Goal: Task Accomplishment & Management: Complete application form

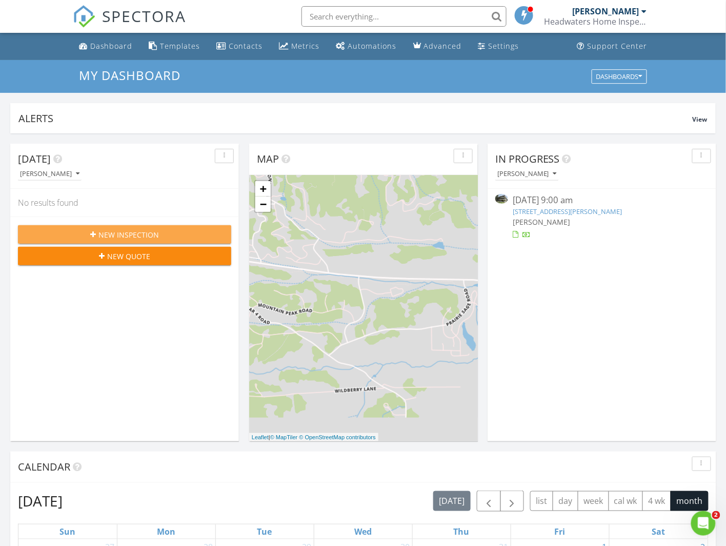
click at [142, 234] on span "New Inspection" at bounding box center [128, 234] width 61 height 11
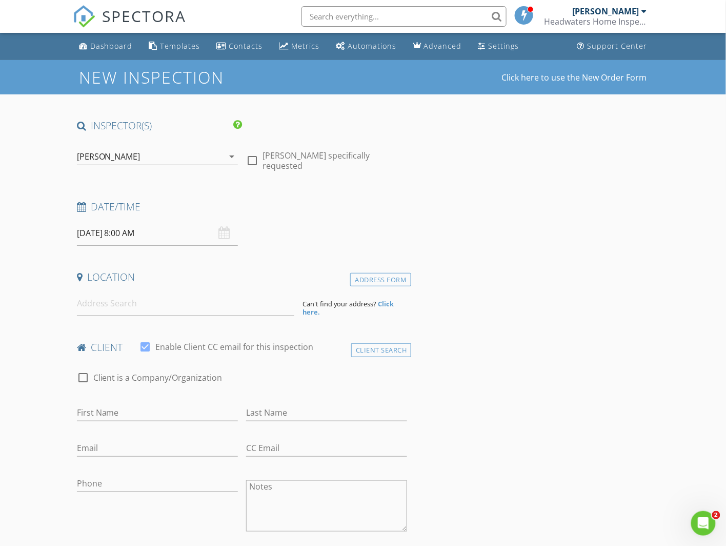
click at [137, 302] on input at bounding box center [186, 303] width 218 height 25
click at [402, 275] on div "Address Form" at bounding box center [380, 280] width 61 height 14
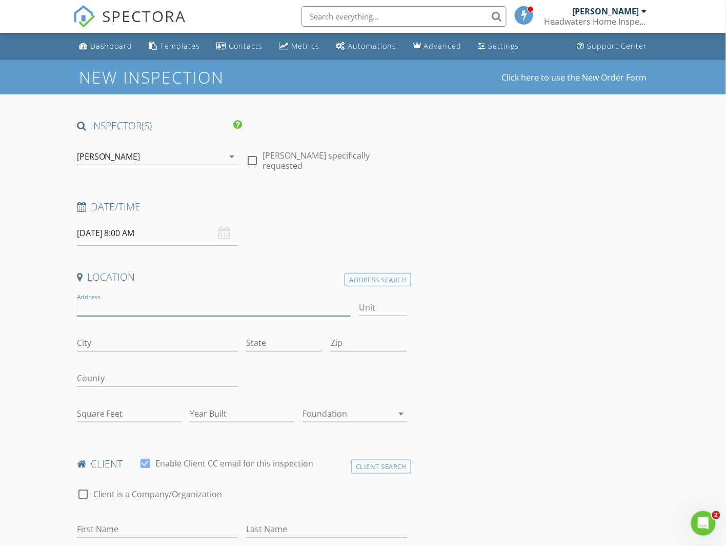
click at [134, 308] on input "Address" at bounding box center [214, 307] width 274 height 17
type input "30 E Viking Dr"
type input "A201"
type input "[GEOGRAPHIC_DATA]"
type input "CO"
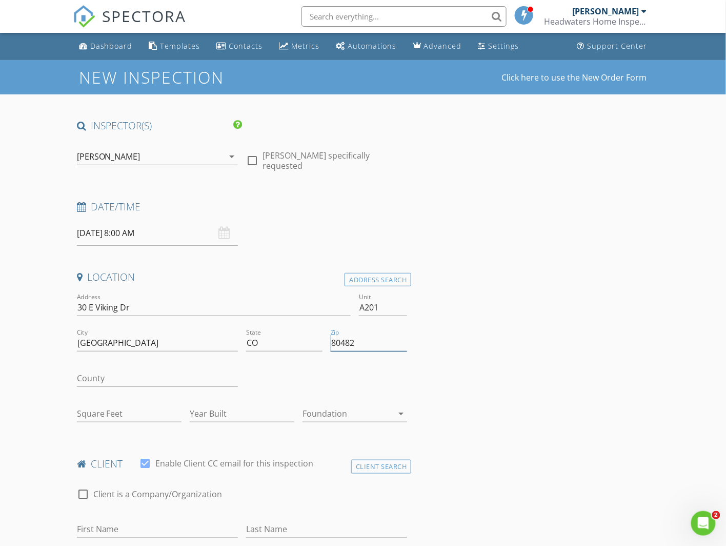
type input "80482"
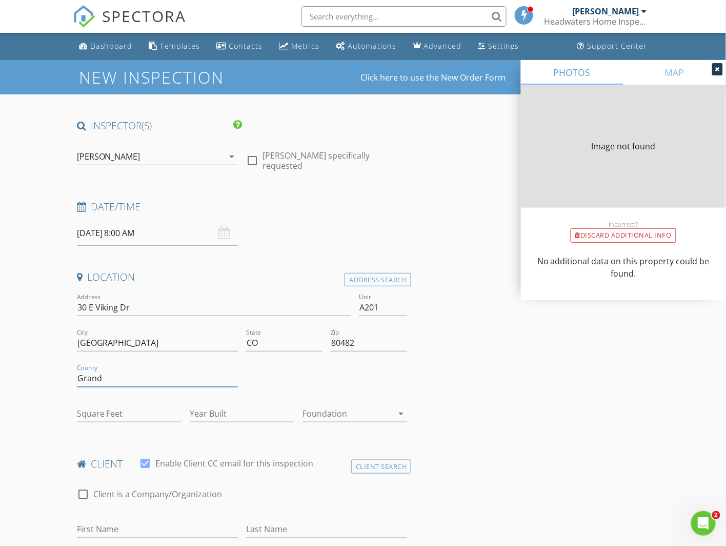
type input "Grand"
type input "936"
type input "1981"
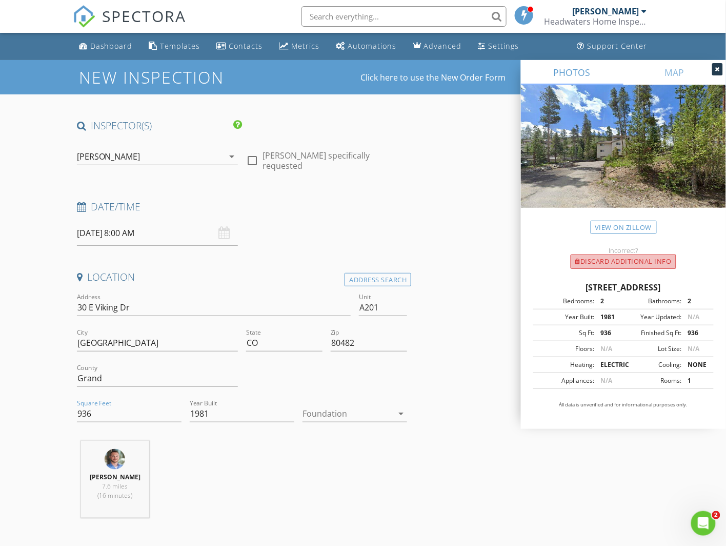
click at [620, 266] on div "Discard Additional info" at bounding box center [624, 261] width 106 height 14
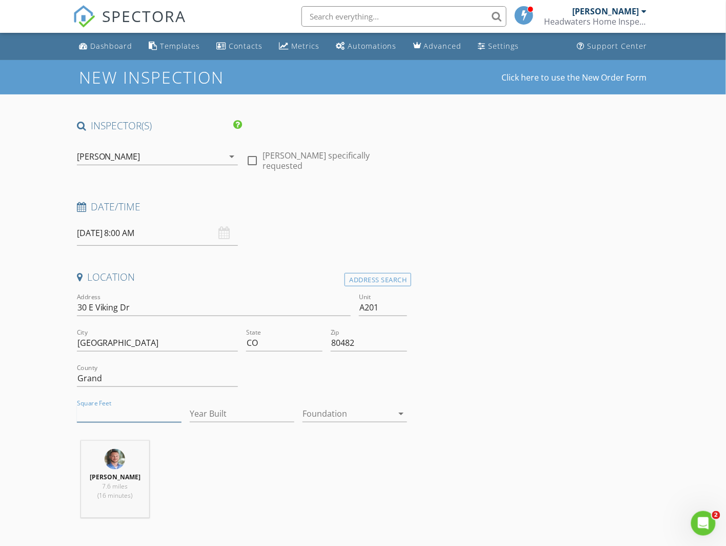
click at [114, 417] on input "Square Feet" at bounding box center [129, 413] width 105 height 17
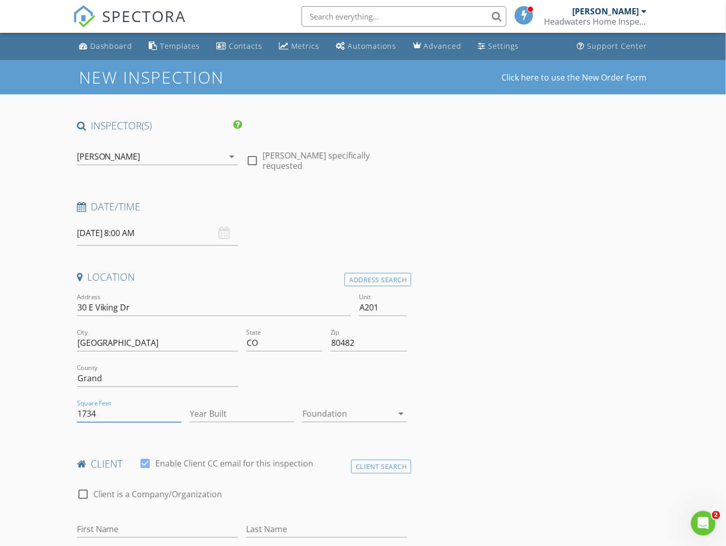
type input "1734"
type input "1981"
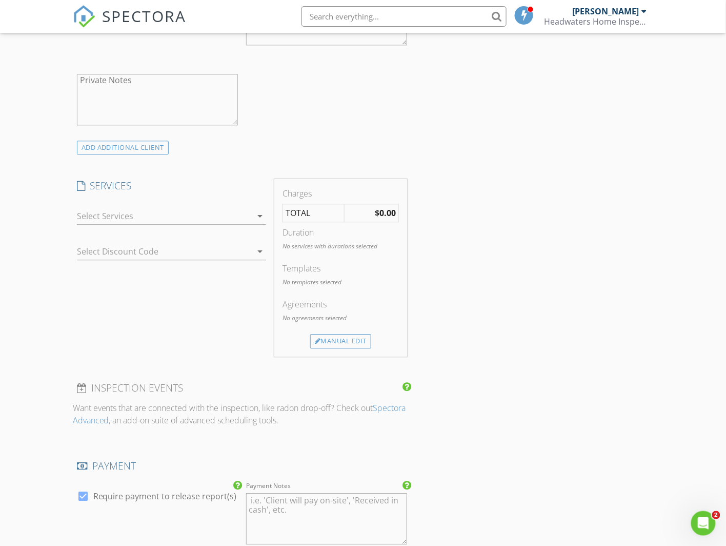
scroll to position [537, 0]
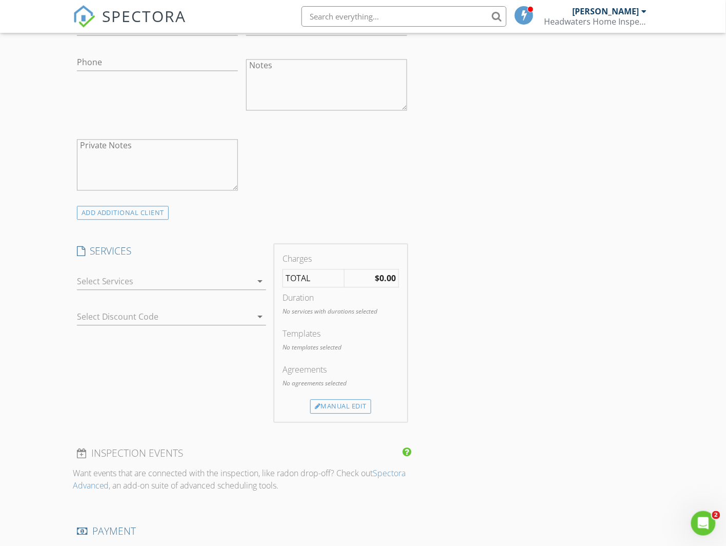
click at [222, 273] on div at bounding box center [164, 281] width 175 height 16
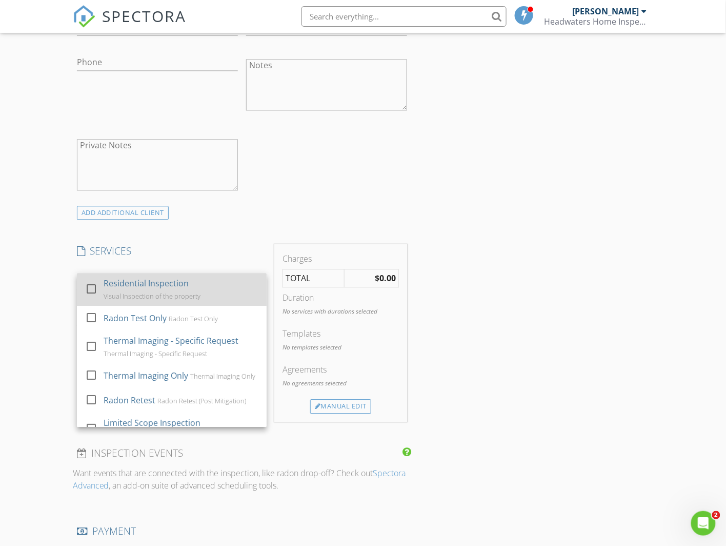
click at [141, 289] on div "Residential Inspection Visual Inspection of the property" at bounding box center [181, 289] width 155 height 33
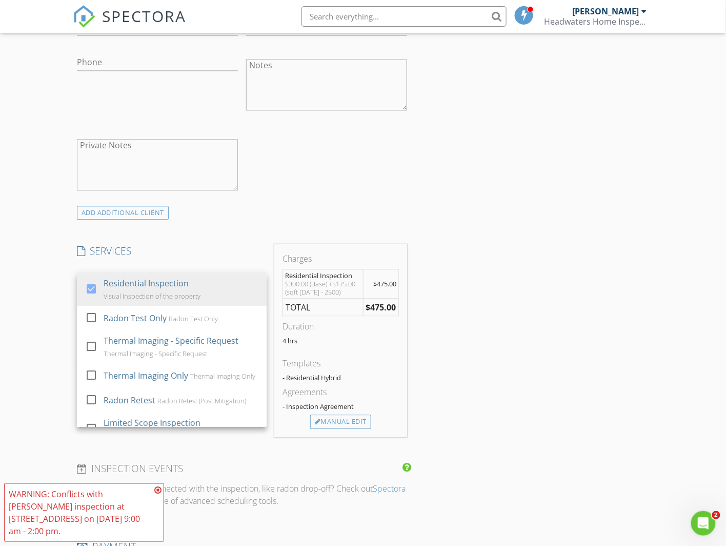
click at [495, 174] on div "INSPECTOR(S) check_box Timothy Brown PRIMARY Timothy Brown arrow_drop_down chec…" at bounding box center [363, 384] width 581 height 1604
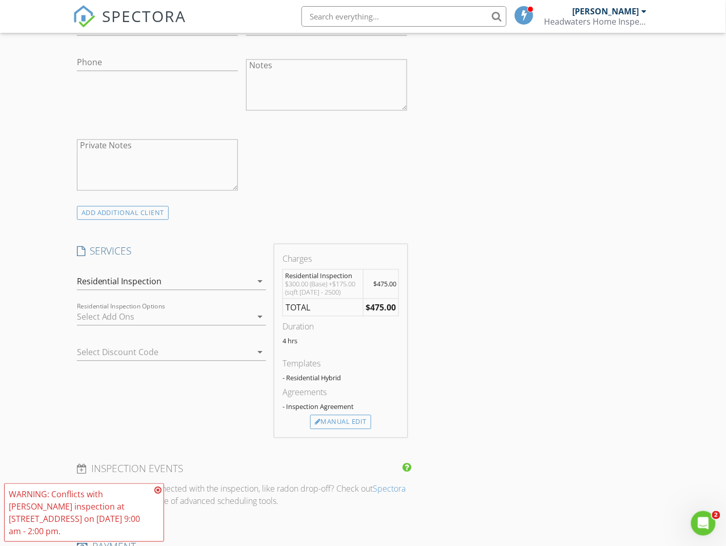
click at [136, 318] on div at bounding box center [164, 317] width 175 height 16
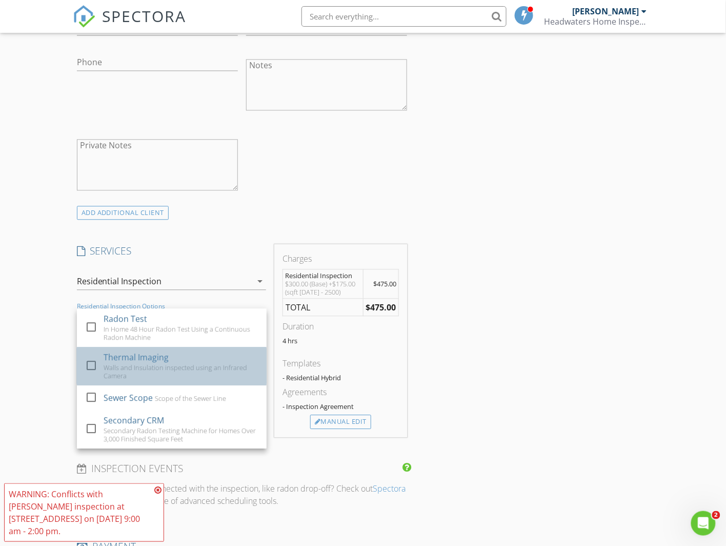
click at [132, 355] on div "Thermal Imaging" at bounding box center [136, 357] width 65 height 12
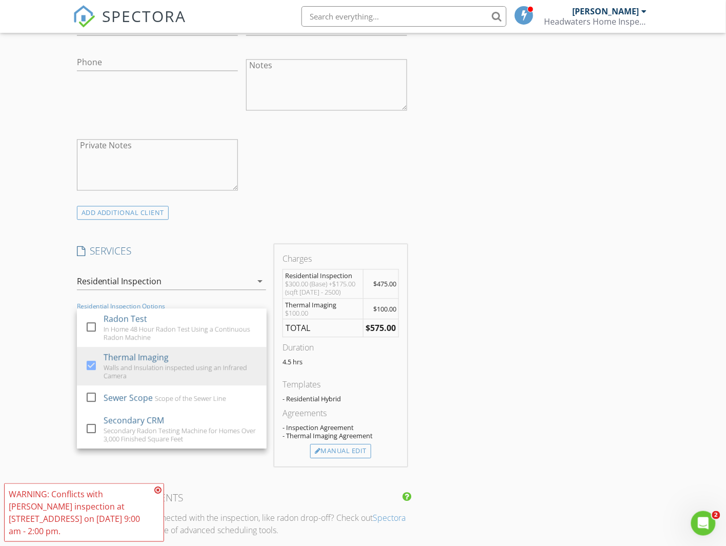
click at [532, 314] on div "INSPECTOR(S) check_box Timothy Brown PRIMARY Timothy Brown arrow_drop_down chec…" at bounding box center [363, 398] width 581 height 1633
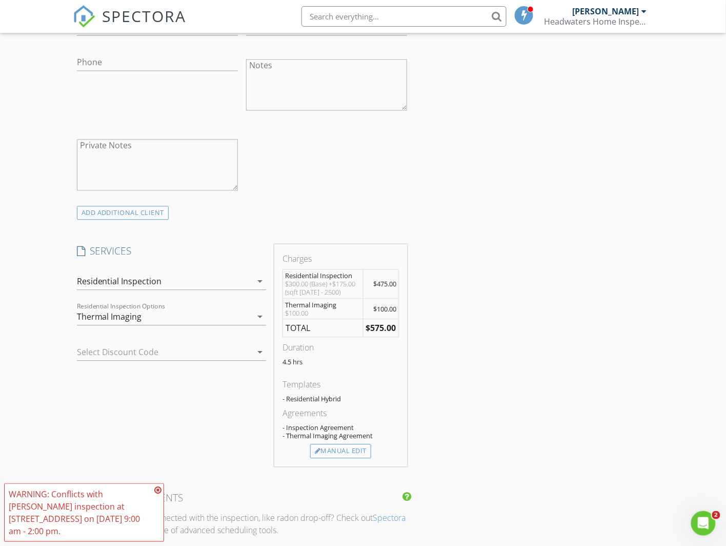
click at [502, 170] on div "INSPECTOR(S) check_box Timothy Brown PRIMARY Timothy Brown arrow_drop_down chec…" at bounding box center [363, 398] width 581 height 1633
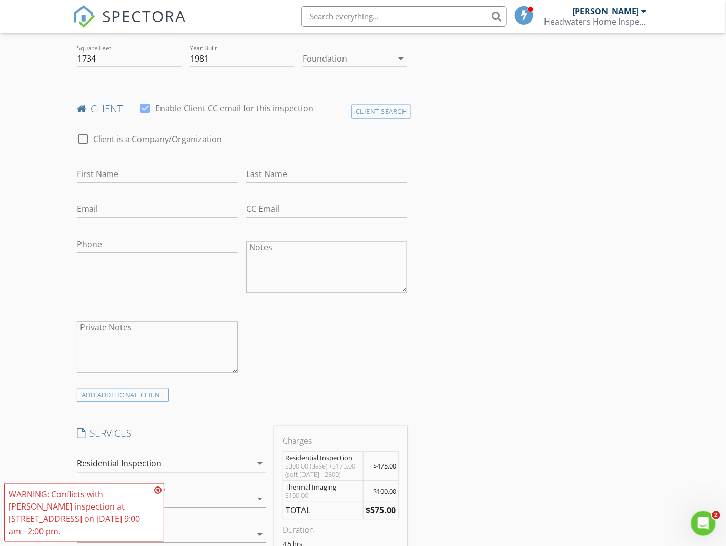
scroll to position [342, 0]
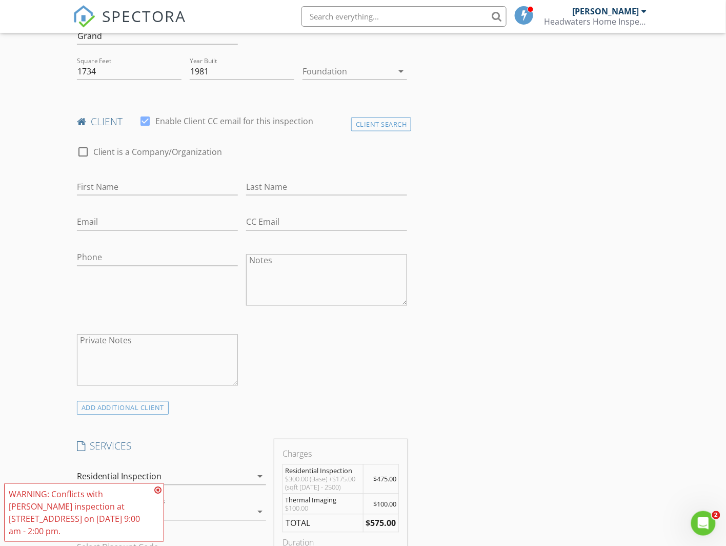
click at [174, 190] on input "First Name" at bounding box center [157, 187] width 161 height 17
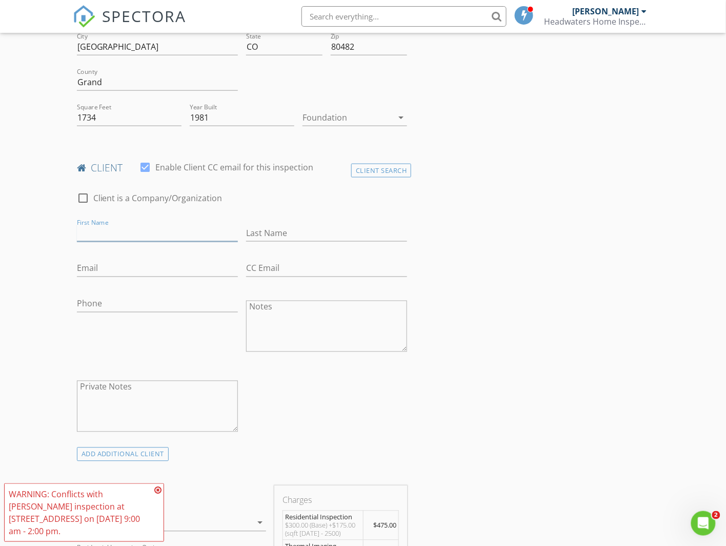
scroll to position [275, 0]
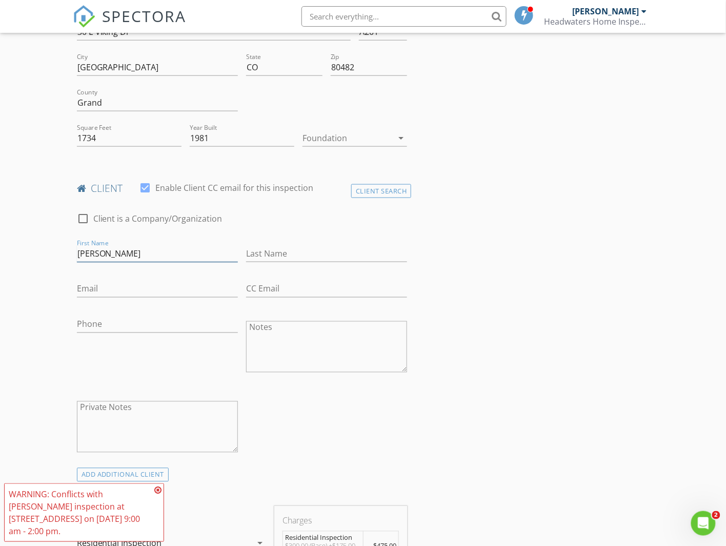
type input "Joshua"
type input "Minix"
type input "[PERSON_NAME][EMAIL_ADDRESS][PERSON_NAME][DOMAIN_NAME]"
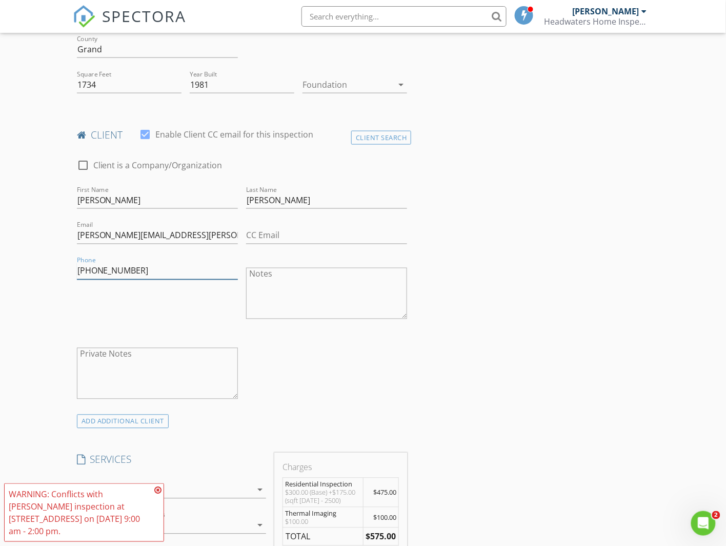
scroll to position [534, 0]
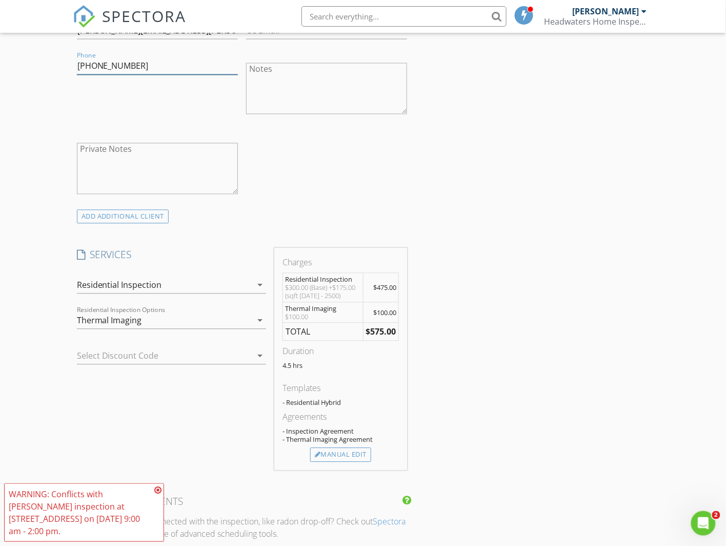
type input "[PHONE_NUMBER]"
click at [250, 209] on div "check_box_outline_blank Client is a Company/Organization First Name Joshua Last…" at bounding box center [242, 77] width 339 height 266
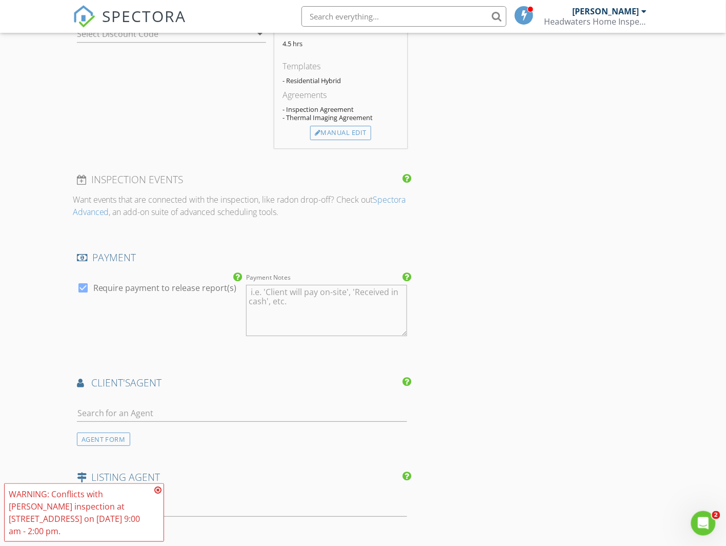
scroll to position [857, 0]
click at [118, 414] on input "text" at bounding box center [242, 412] width 331 height 17
click at [138, 414] on input "text" at bounding box center [242, 412] width 331 height 17
click at [265, 411] on input "text" at bounding box center [242, 412] width 331 height 17
type input "J"
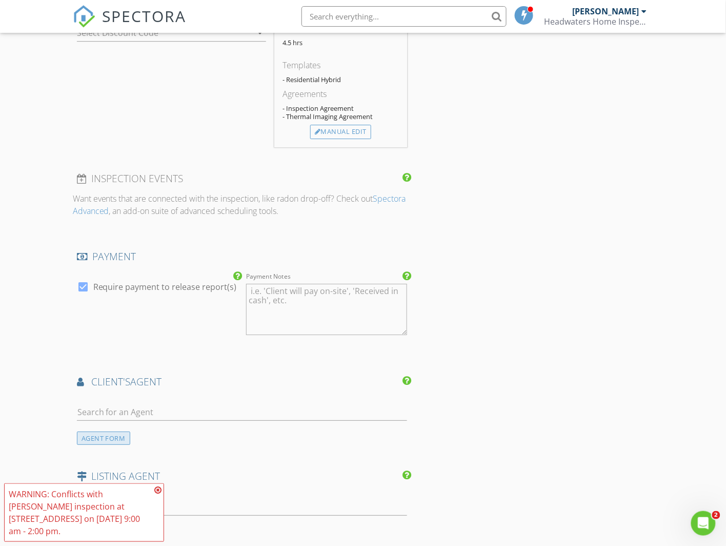
click at [117, 443] on div "AGENT FORM" at bounding box center [103, 438] width 53 height 14
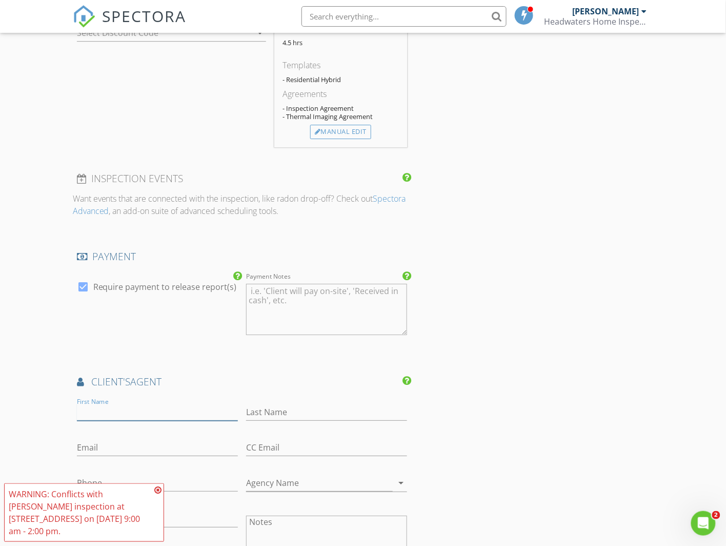
click at [122, 412] on input "First Name" at bounding box center [157, 412] width 161 height 17
type input "Paul"
type input ":"
type input "Lewis"
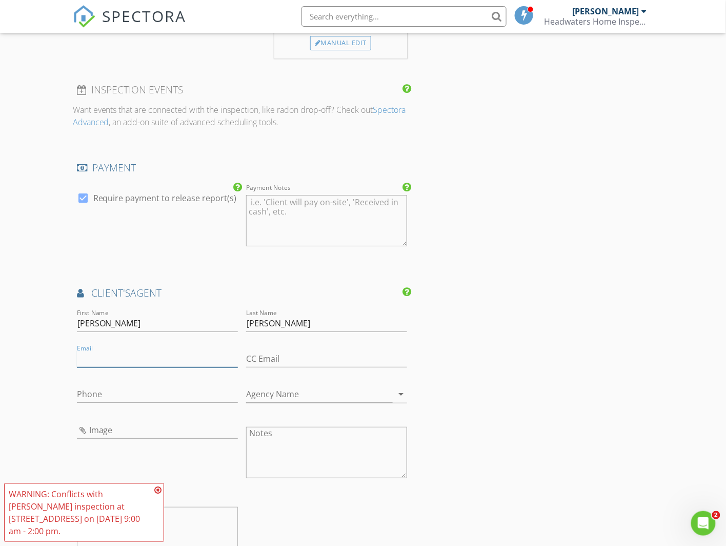
scroll to position [960, 0]
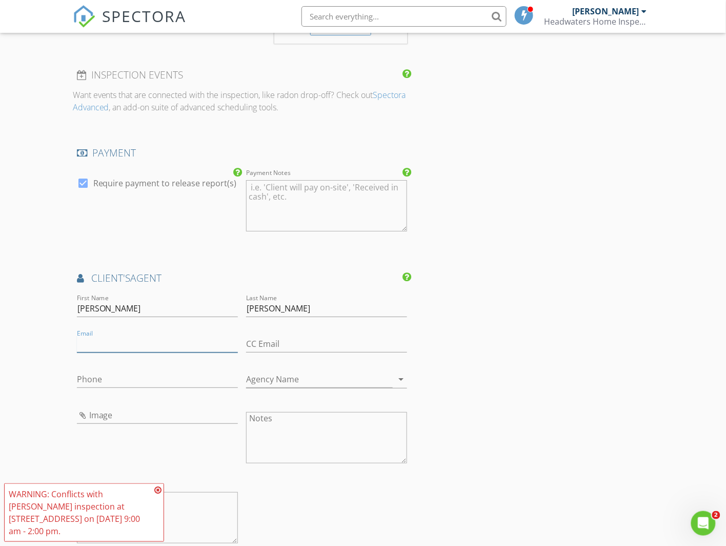
click at [98, 341] on input "Email" at bounding box center [157, 343] width 161 height 17
click at [94, 379] on input "Phone" at bounding box center [157, 381] width 161 height 17
paste input "970-726-6988"
type input "970-726-6988"
click at [292, 385] on input "Agency Name" at bounding box center [319, 381] width 147 height 17
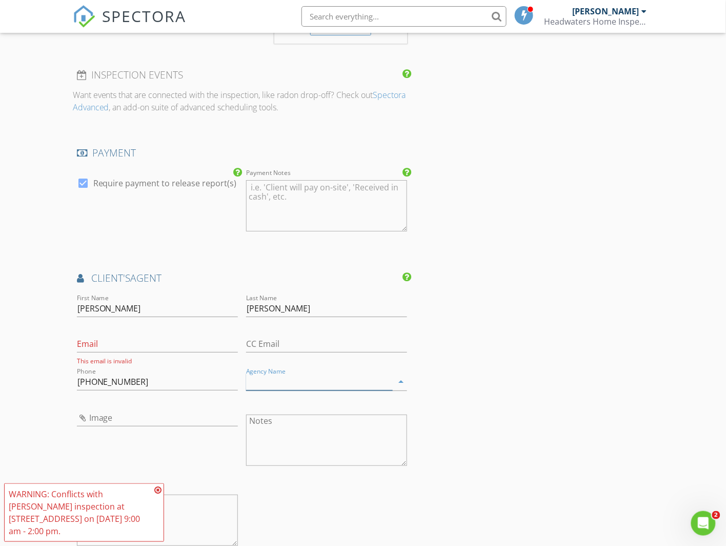
click at [277, 381] on input "Agency Name" at bounding box center [319, 381] width 147 height 17
paste input "Moose Real Estate"
type input "Moose Real Estate"
click at [97, 339] on input "Email" at bounding box center [157, 343] width 161 height 17
click at [521, 248] on div "INSPECTOR(S) check_box Timothy Brown PRIMARY Timothy Brown arrow_drop_down chec…" at bounding box center [363, 92] width 581 height 1867
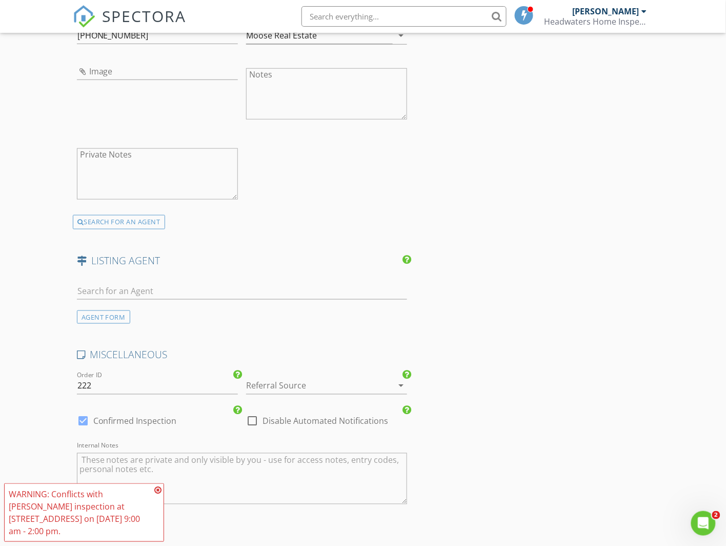
scroll to position [1425, 0]
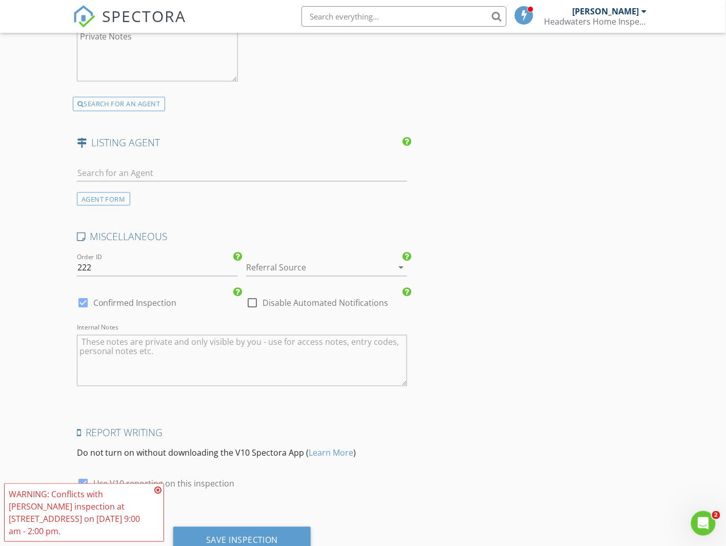
click at [305, 263] on div at bounding box center [312, 268] width 132 height 16
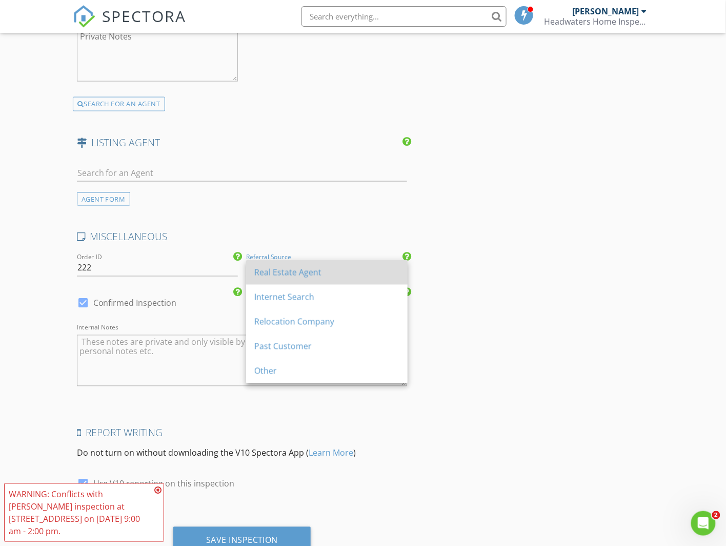
click at [303, 268] on div "Real Estate Agent" at bounding box center [326, 272] width 145 height 12
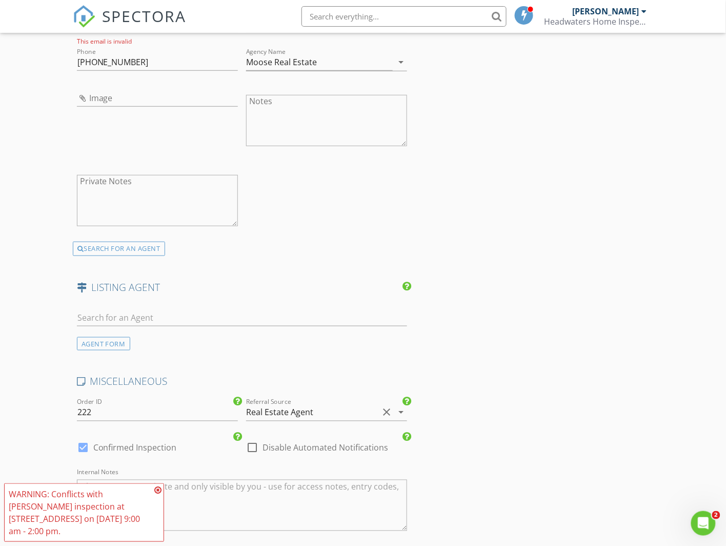
scroll to position [1265, 0]
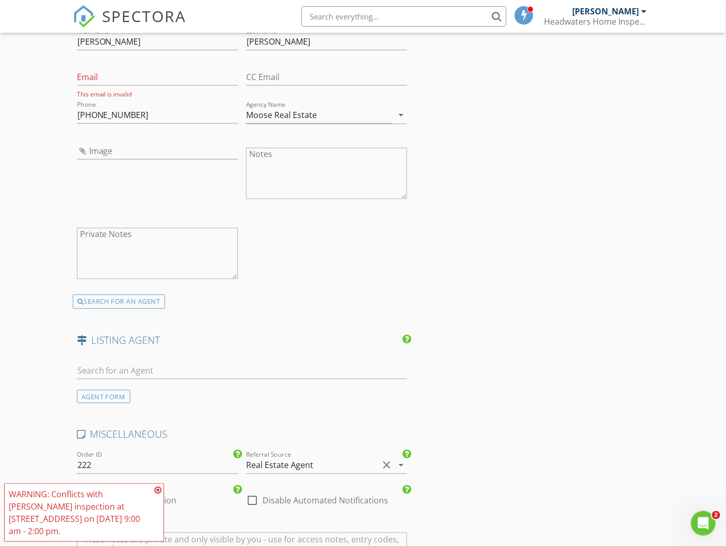
scroll to position [812, 0]
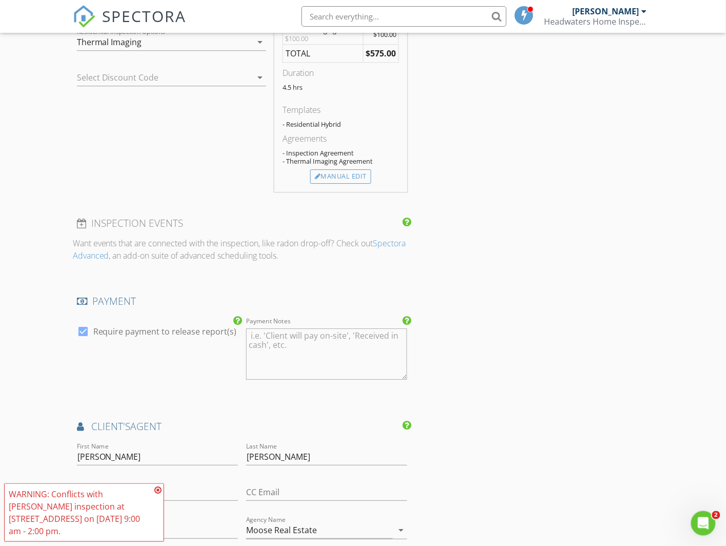
click at [481, 247] on div "INSPECTOR(S) check_box Timothy Brown PRIMARY Timothy Brown arrow_drop_down chec…" at bounding box center [363, 240] width 581 height 1867
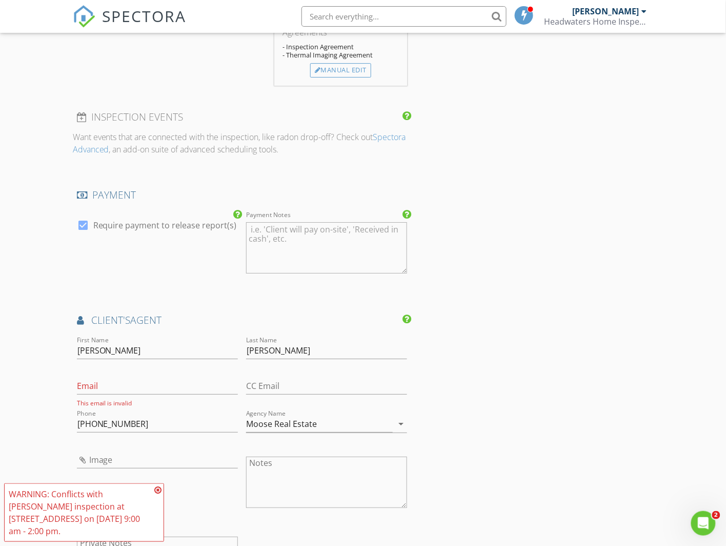
scroll to position [1016, 0]
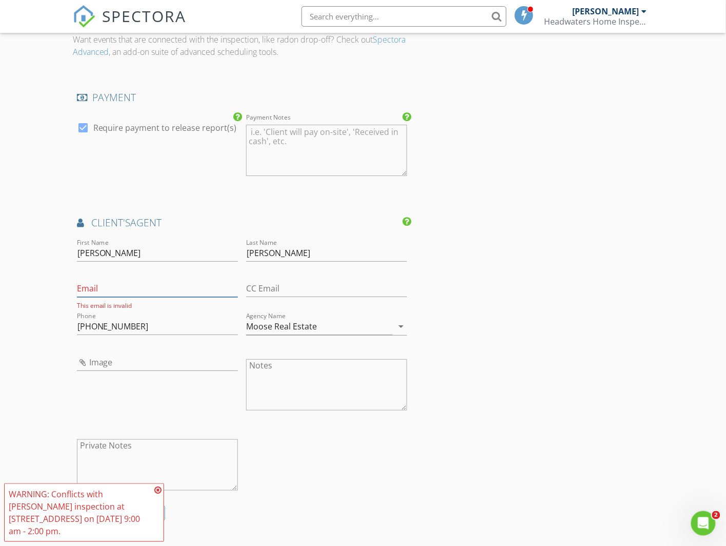
click at [127, 289] on input "Email" at bounding box center [157, 288] width 161 height 17
paste input "paul@paullewis.net"
type input "paul@paullewis.net"
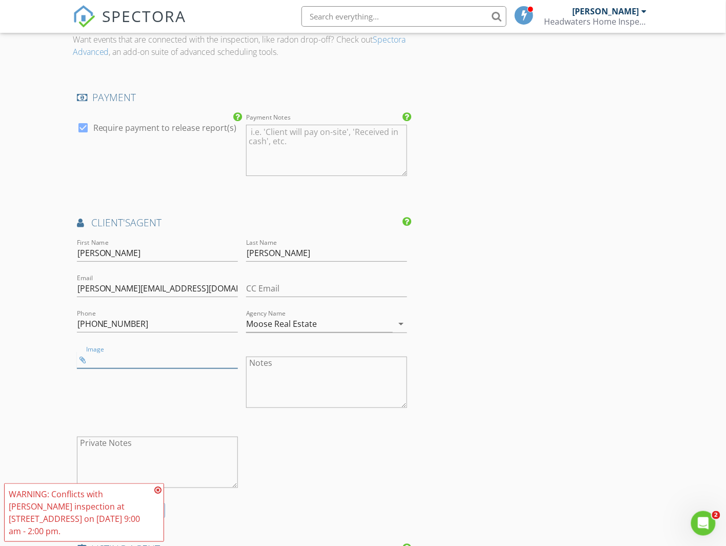
click at [116, 362] on input "Image" at bounding box center [157, 359] width 161 height 17
type input "headshot.jpg"
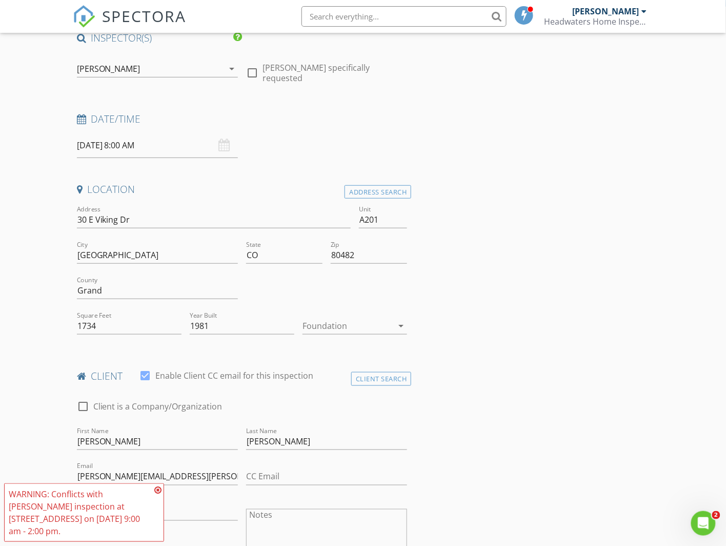
scroll to position [0, 0]
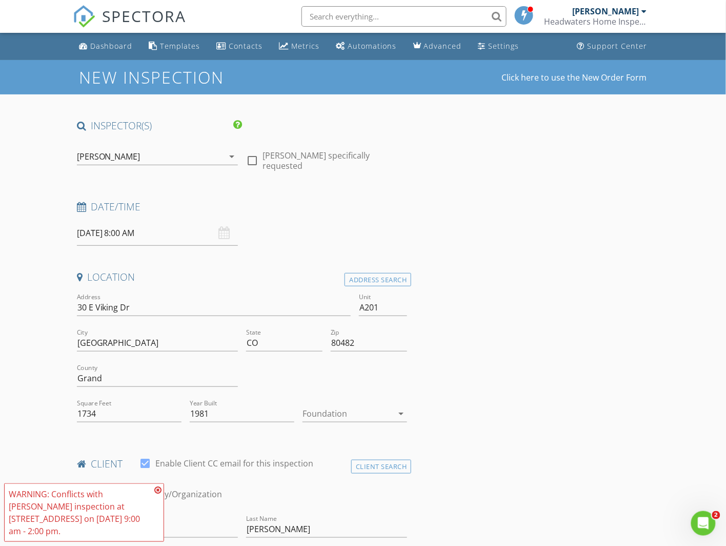
click at [162, 237] on input "08/28/2025 8:00 AM" at bounding box center [157, 233] width 161 height 25
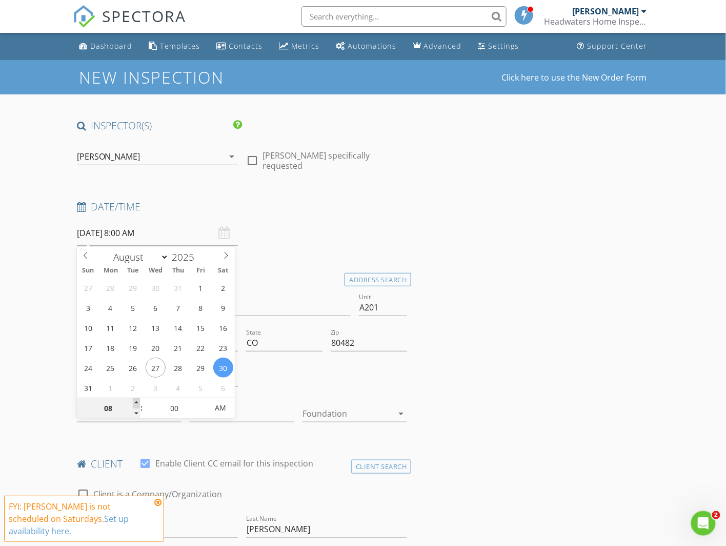
type input "08/30/2025 9:00 AM"
type input "09"
click at [134, 401] on span at bounding box center [136, 403] width 7 height 10
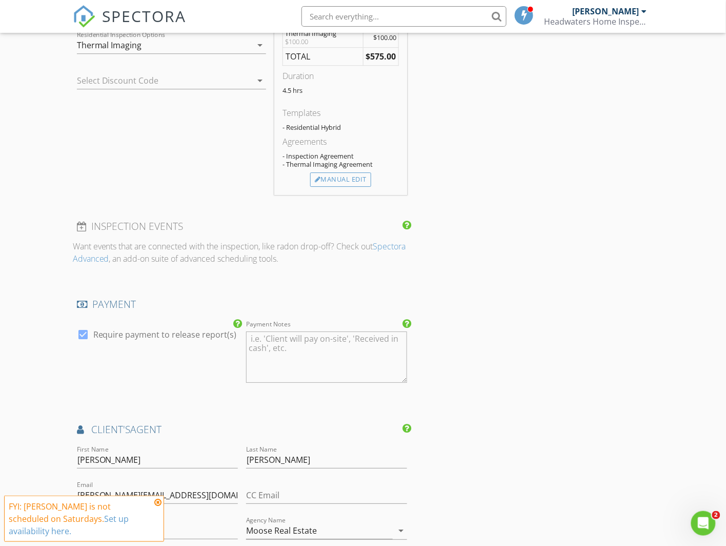
scroll to position [983, 0]
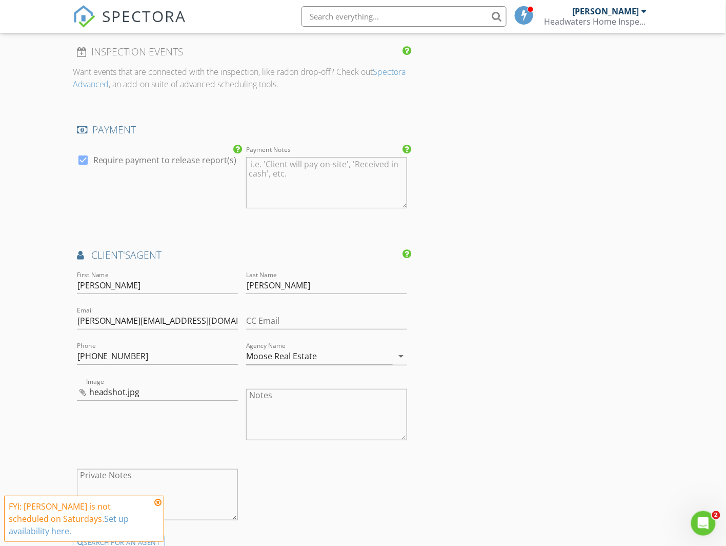
click at [501, 308] on div "INSPECTOR(S) check_box Timothy Brown PRIMARY Timothy Brown arrow_drop_down chec…" at bounding box center [363, 68] width 581 height 1865
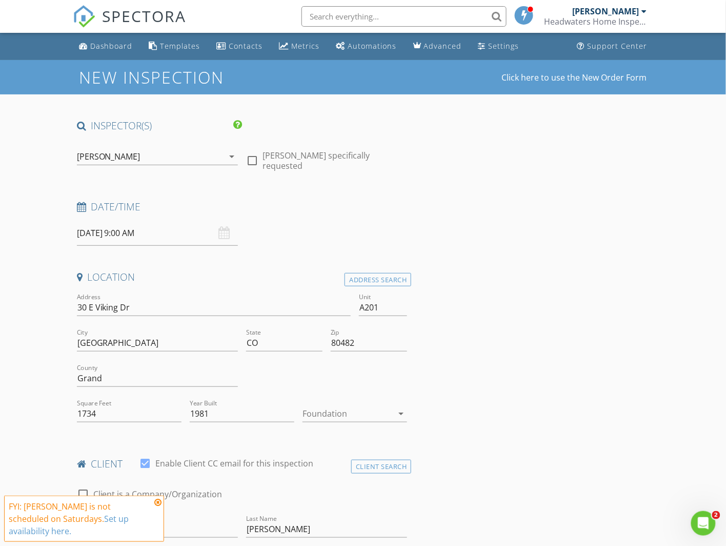
scroll to position [18, 0]
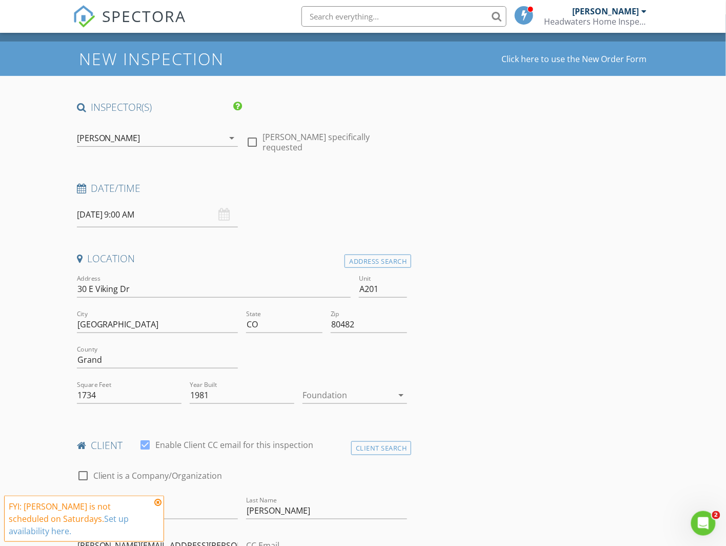
click at [258, 138] on div at bounding box center [252, 141] width 17 height 17
checkbox input "true"
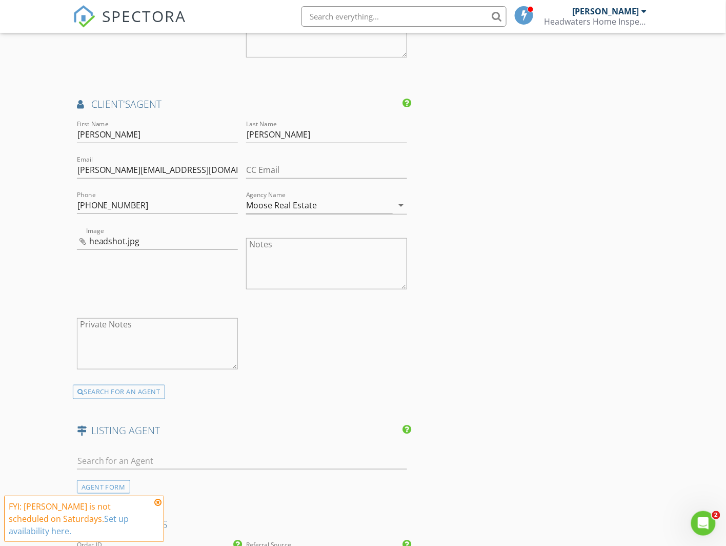
scroll to position [1464, 0]
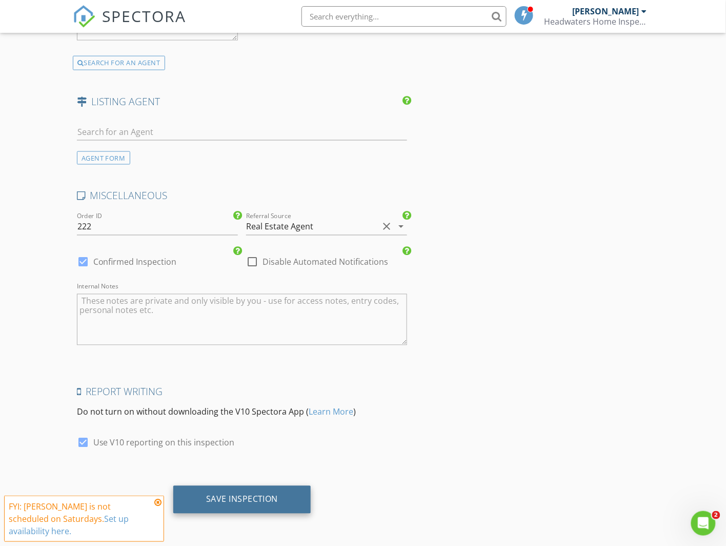
click at [232, 503] on div "Save Inspection" at bounding box center [242, 499] width 72 height 10
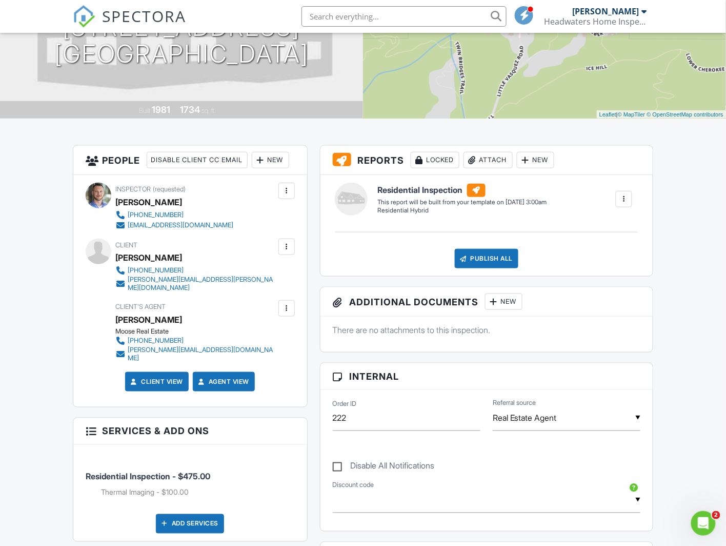
click at [283, 159] on div "New" at bounding box center [270, 160] width 37 height 16
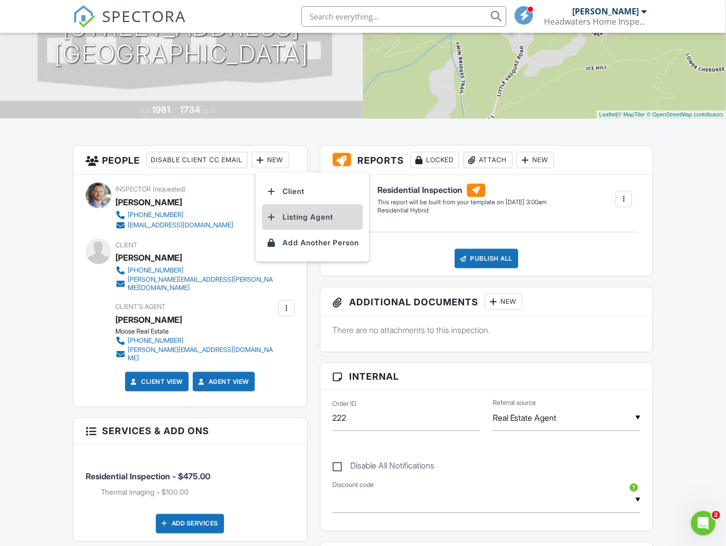
click at [304, 217] on li "Listing Agent" at bounding box center [312, 217] width 101 height 26
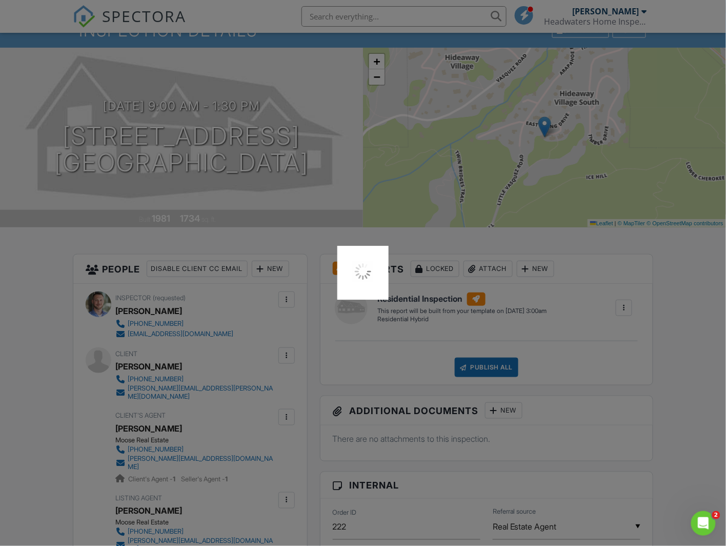
scroll to position [49, 0]
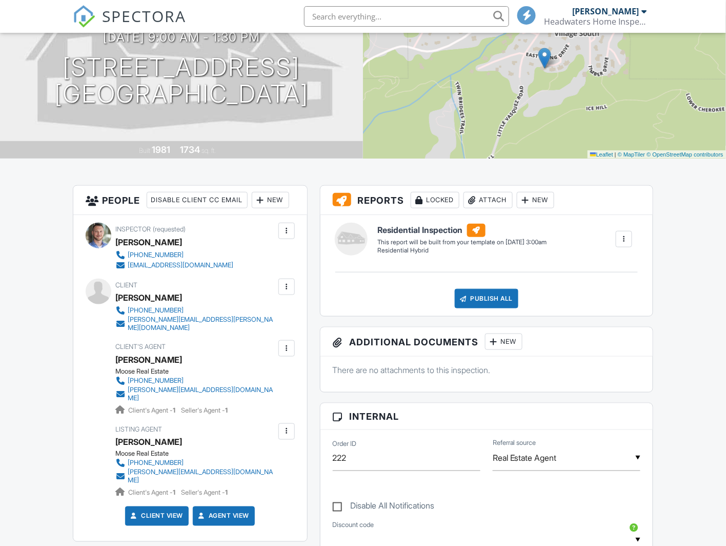
scroll to position [143, 0]
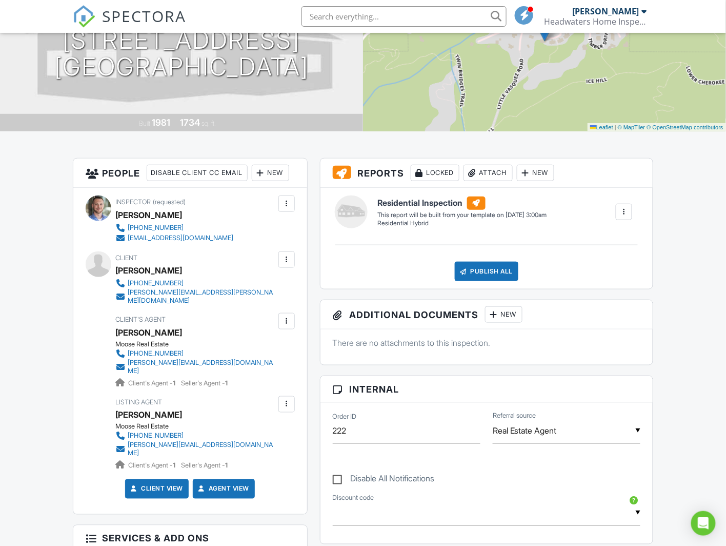
click at [288, 320] on div at bounding box center [287, 321] width 16 height 16
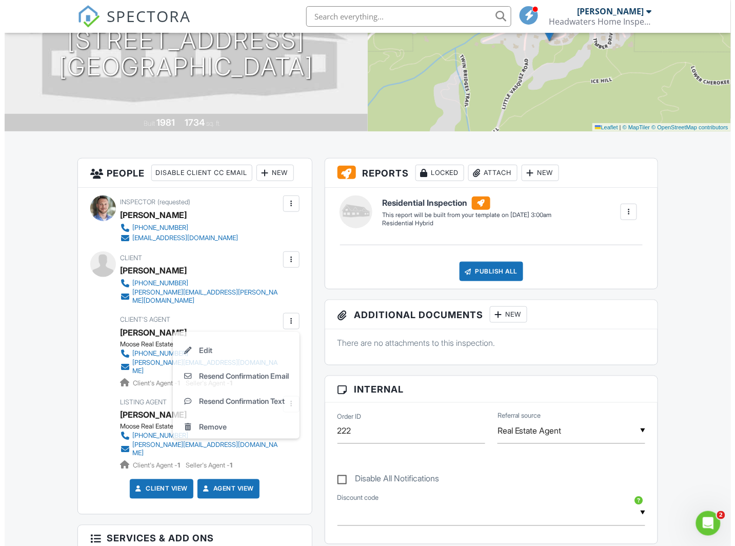
scroll to position [0, 0]
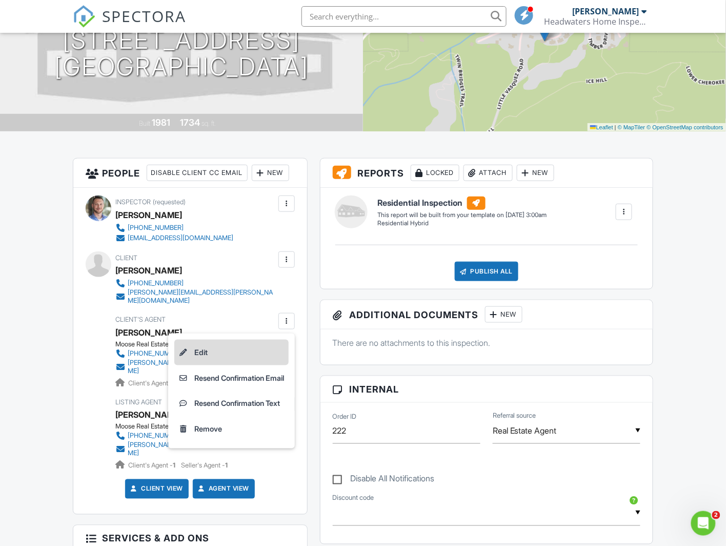
click at [230, 344] on li "Edit" at bounding box center [231, 353] width 114 height 26
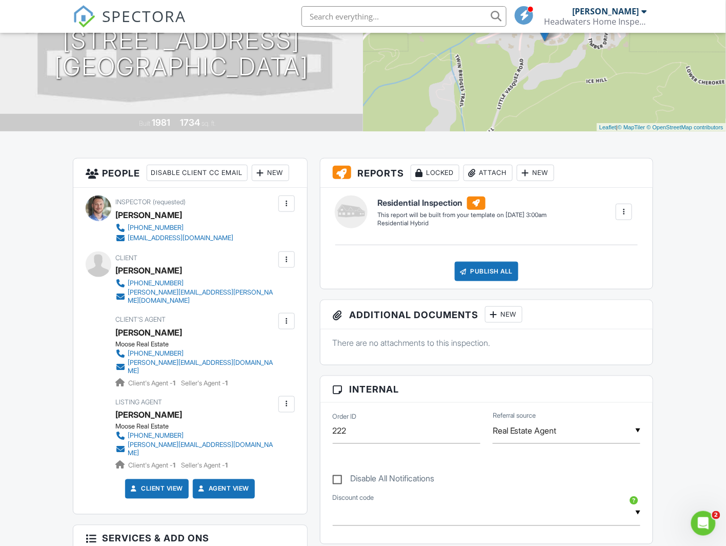
click at [286, 316] on div at bounding box center [287, 321] width 10 height 10
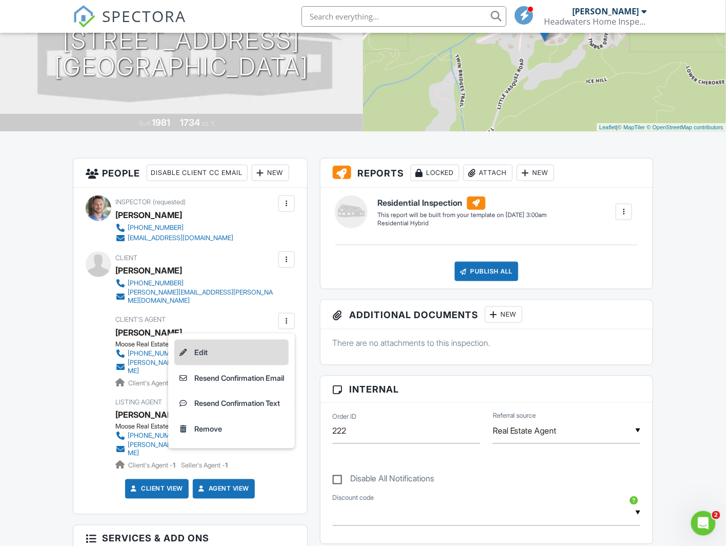
click at [245, 343] on li "Edit" at bounding box center [231, 353] width 114 height 26
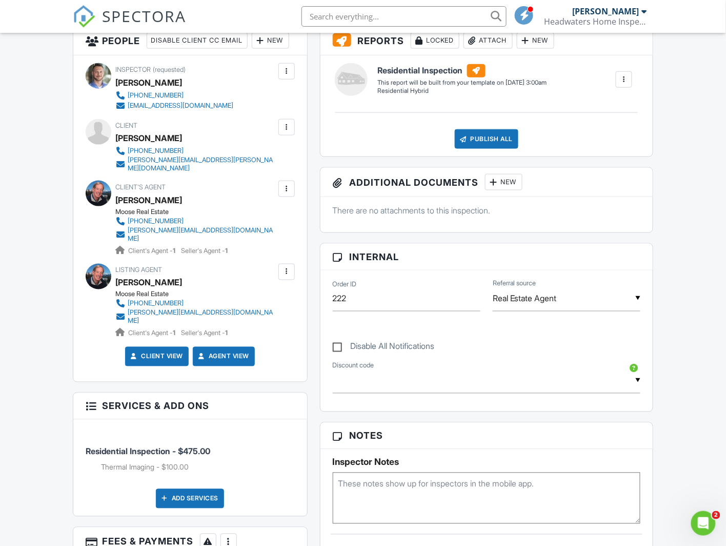
scroll to position [104, 0]
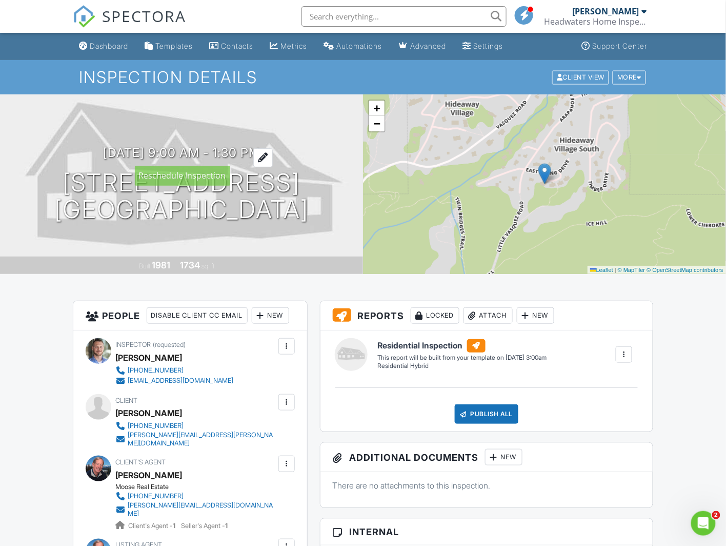
click at [273, 155] on div at bounding box center [262, 157] width 19 height 19
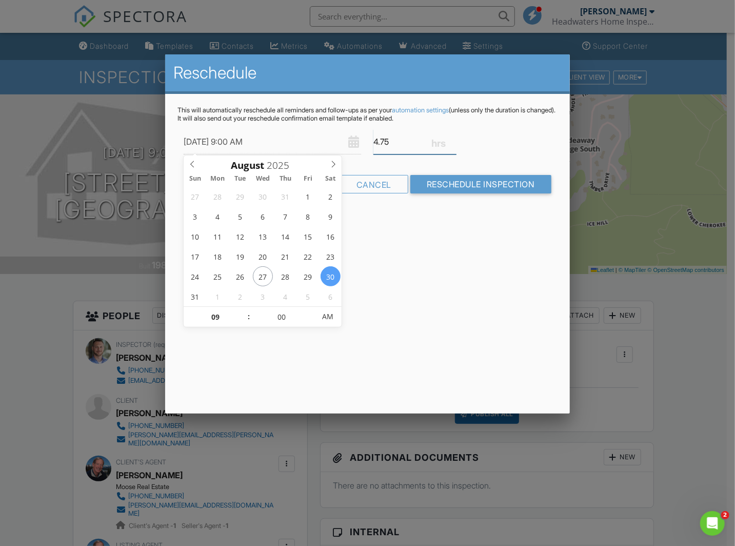
click at [452, 139] on input "4.75" at bounding box center [414, 141] width 83 height 25
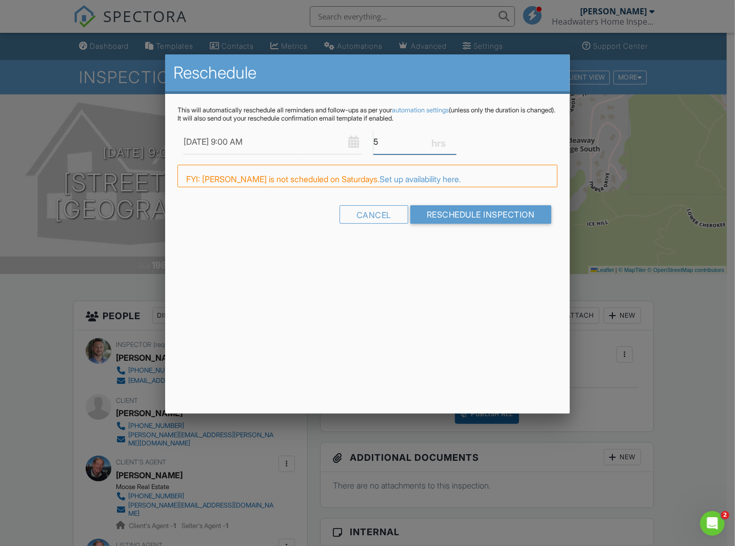
type input "5"
click at [454, 140] on input "5" at bounding box center [414, 141] width 83 height 25
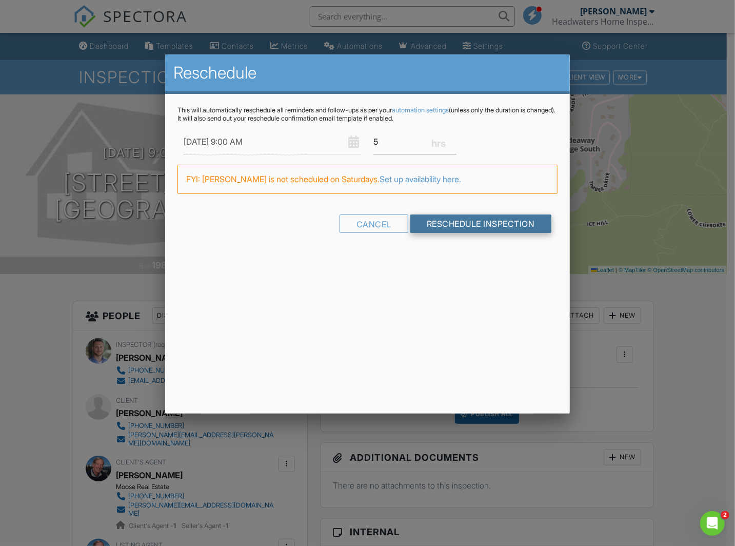
click at [455, 221] on input "Reschedule Inspection" at bounding box center [480, 223] width 141 height 18
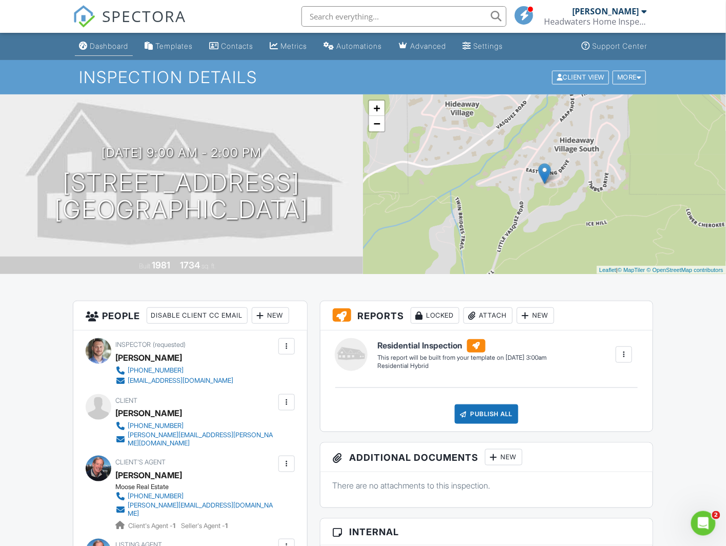
click at [120, 44] on div "Dashboard" at bounding box center [109, 46] width 39 height 9
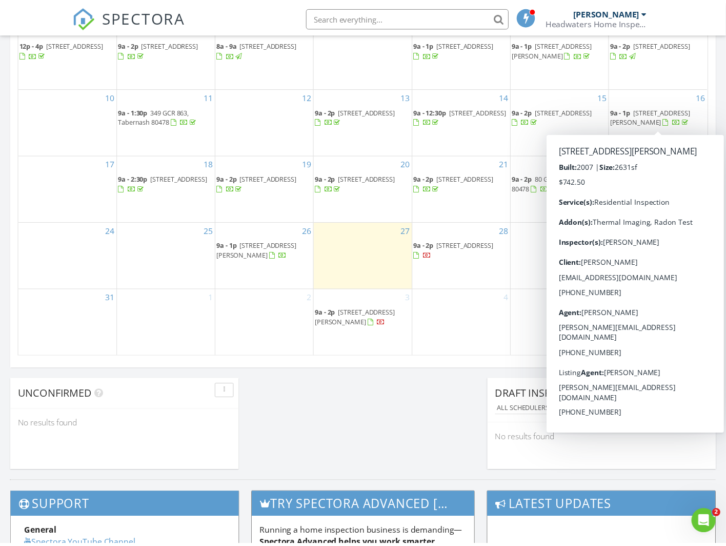
scroll to position [6, 6]
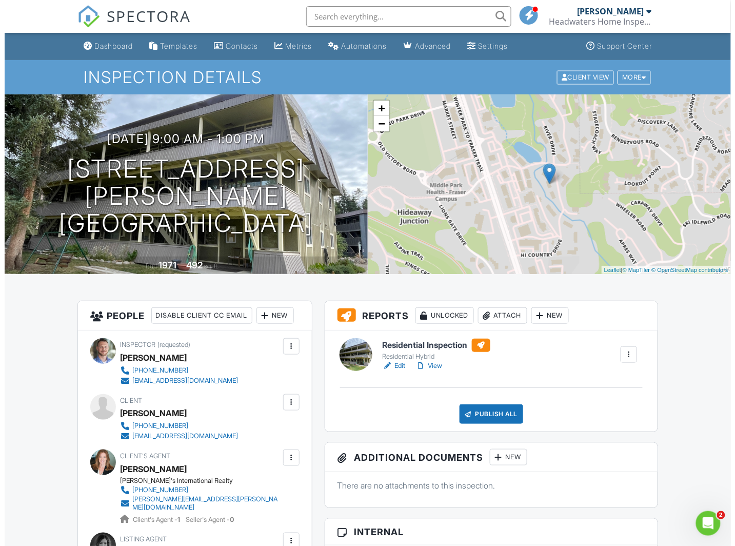
scroll to position [21, 0]
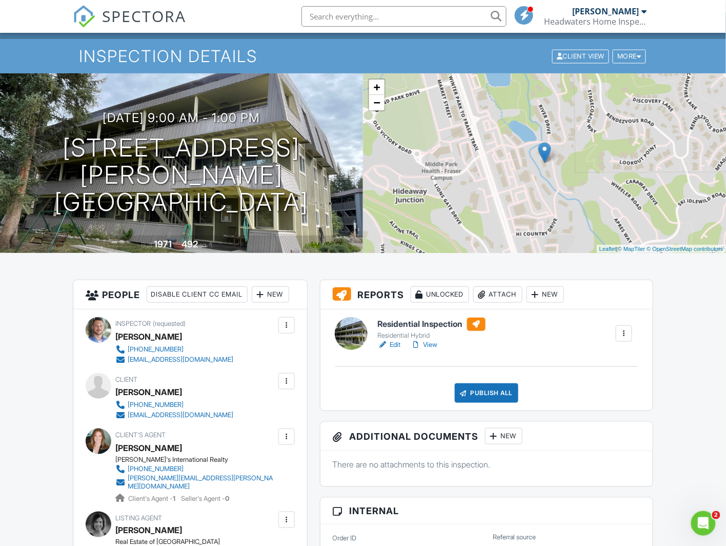
click at [523, 436] on div "New" at bounding box center [503, 436] width 37 height 16
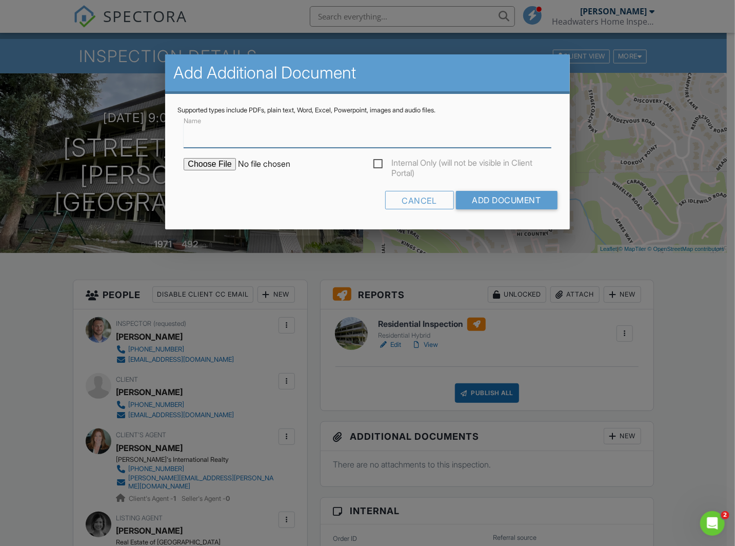
click at [268, 133] on input "Name" at bounding box center [367, 135] width 367 height 25
type input "Thermal Imaging"
click at [212, 168] on input "file" at bounding box center [271, 164] width 174 height 12
type input "C:\fakepath\FLIR-D3139831-8CBD-46BC-A1C7-CD8FF9F57CF8.pdf"
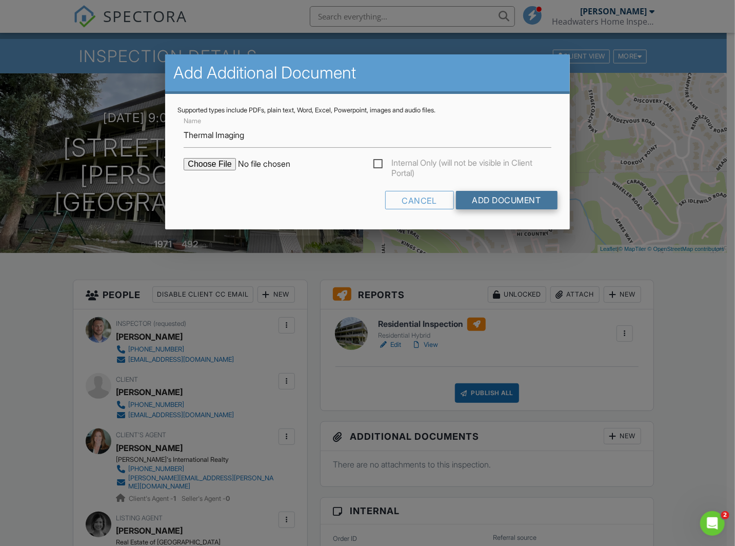
click at [505, 201] on input "Add Document" at bounding box center [507, 200] width 102 height 18
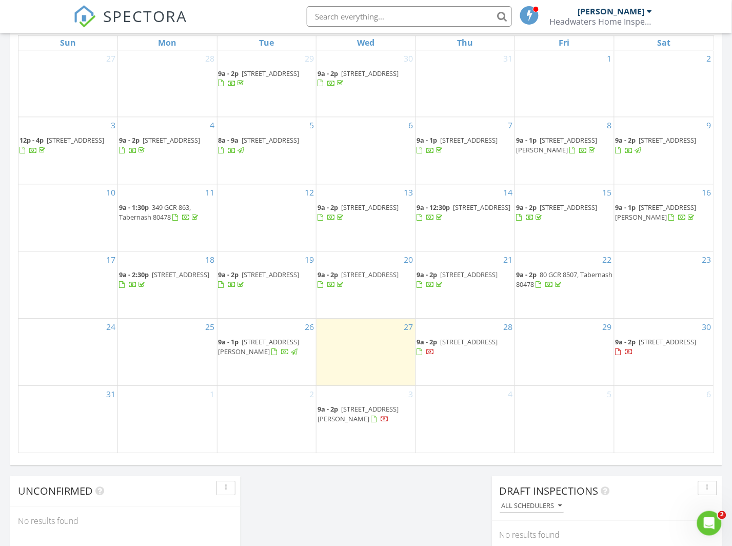
scroll to position [542, 0]
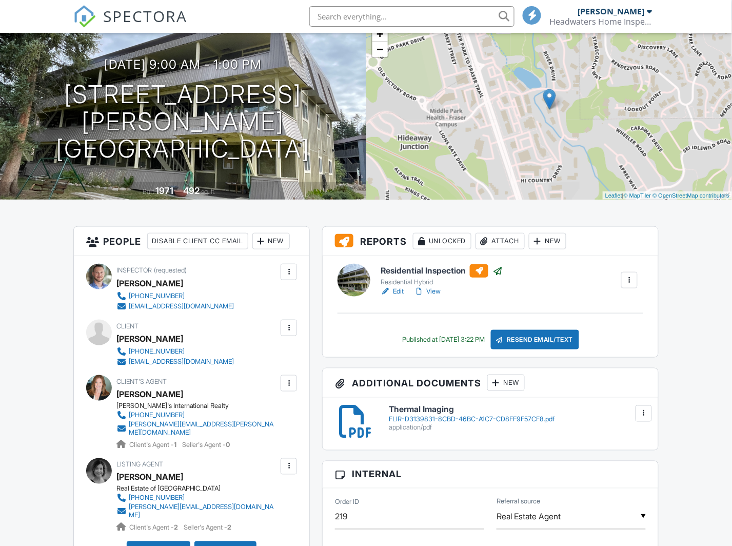
click at [428, 293] on link "View" at bounding box center [427, 291] width 27 height 10
